Goal: Communication & Community: Answer question/provide support

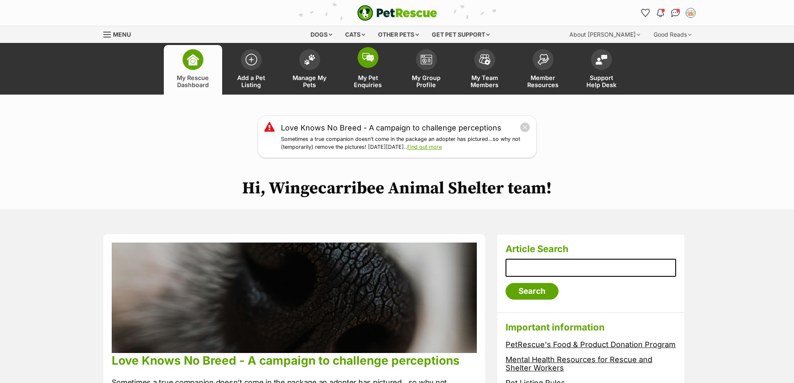
click at [370, 65] on span at bounding box center [368, 57] width 21 height 21
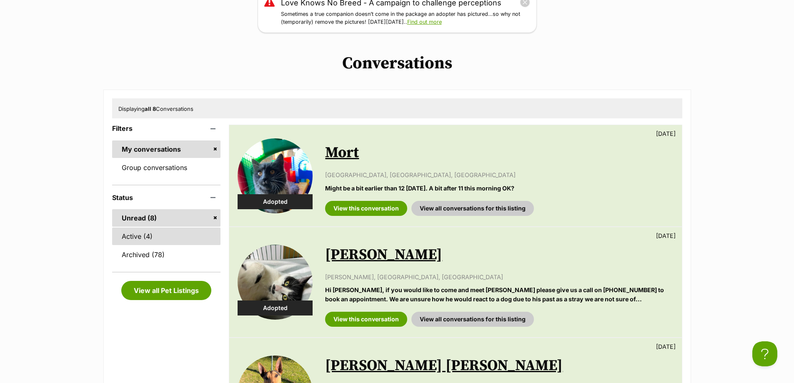
click at [162, 228] on link "Active (4)" at bounding box center [166, 237] width 109 height 18
